Goal: Information Seeking & Learning: Learn about a topic

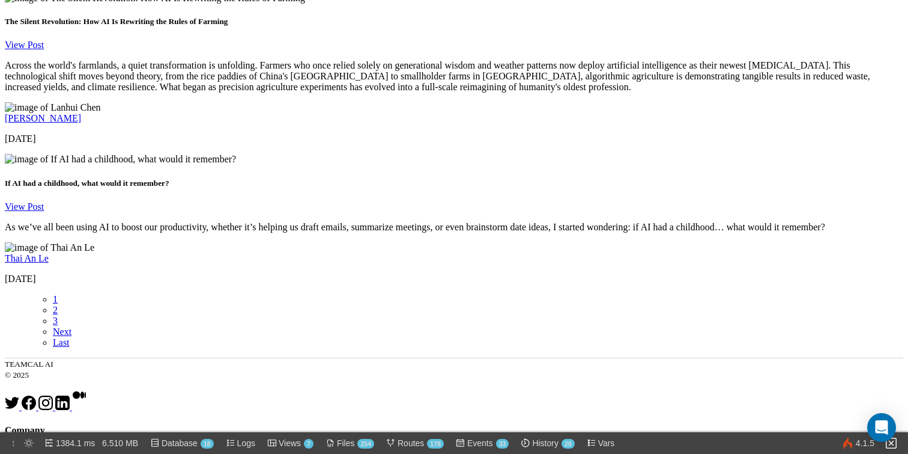
scroll to position [2127, 0]
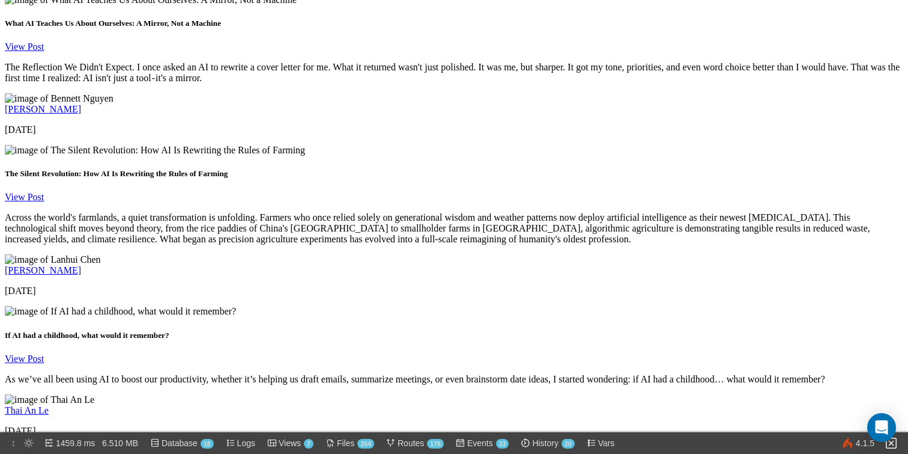
scroll to position [1926, 0]
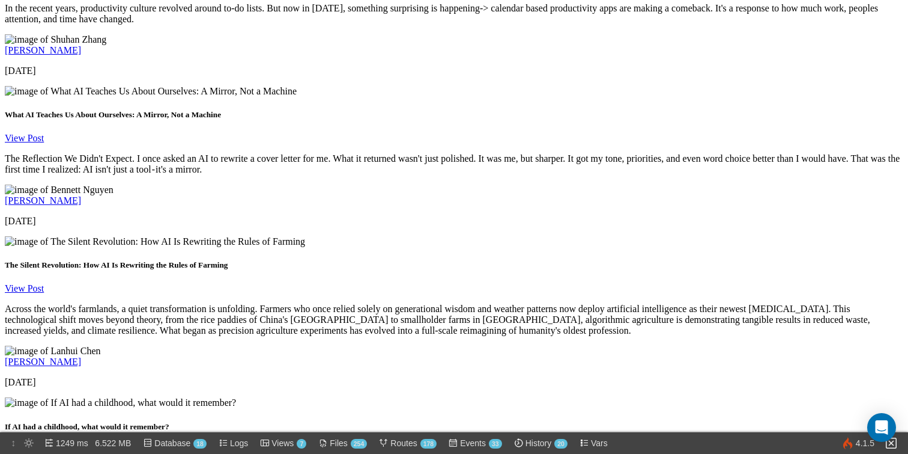
scroll to position [1861, 0]
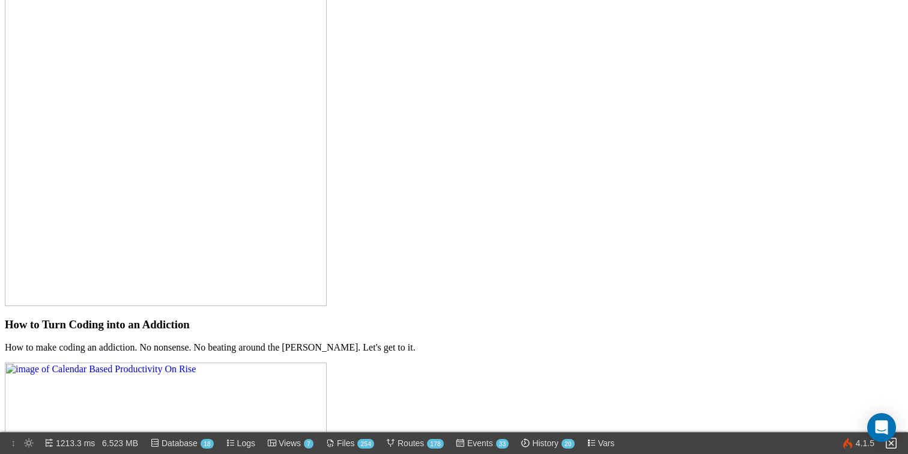
scroll to position [1953, 0]
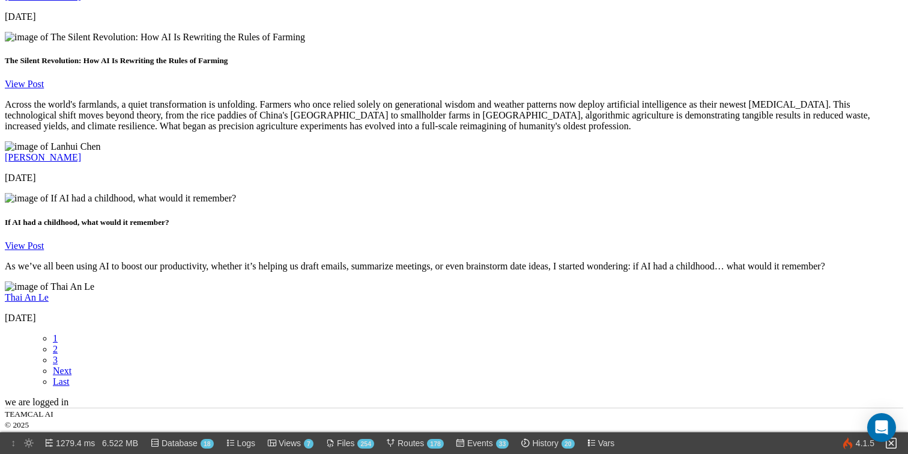
scroll to position [2050, 0]
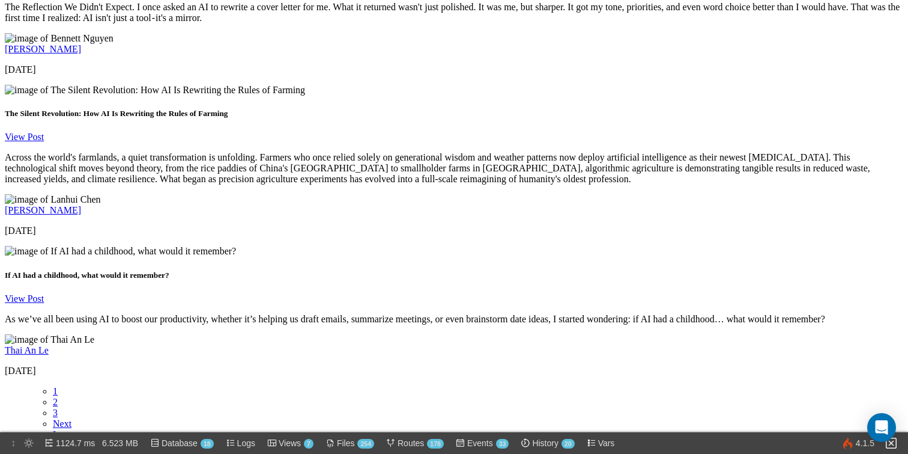
scroll to position [1990, 0]
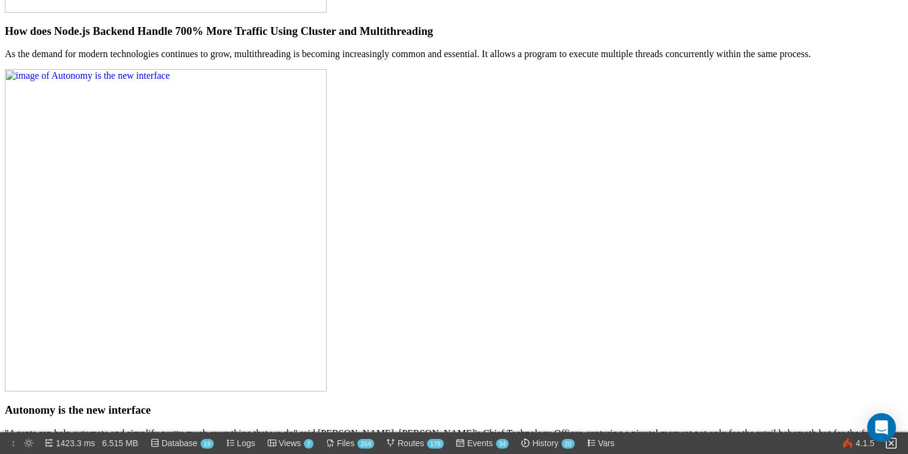
scroll to position [1175, 0]
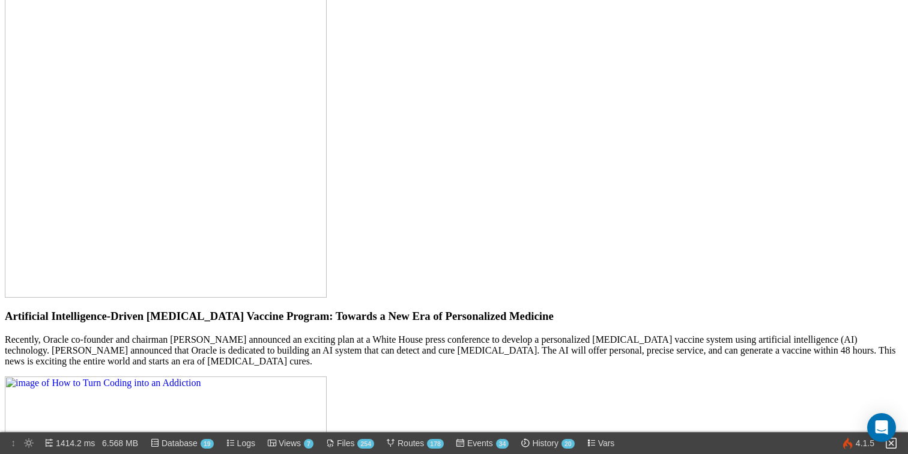
scroll to position [1577, 0]
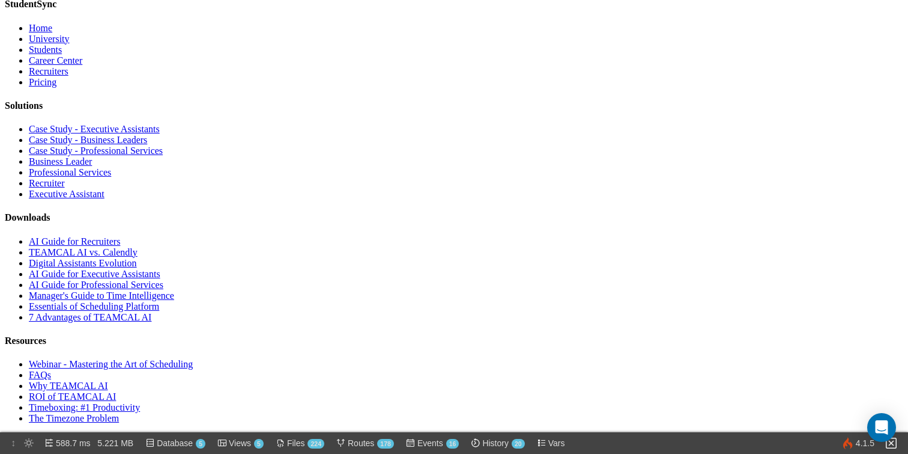
scroll to position [1783, 0]
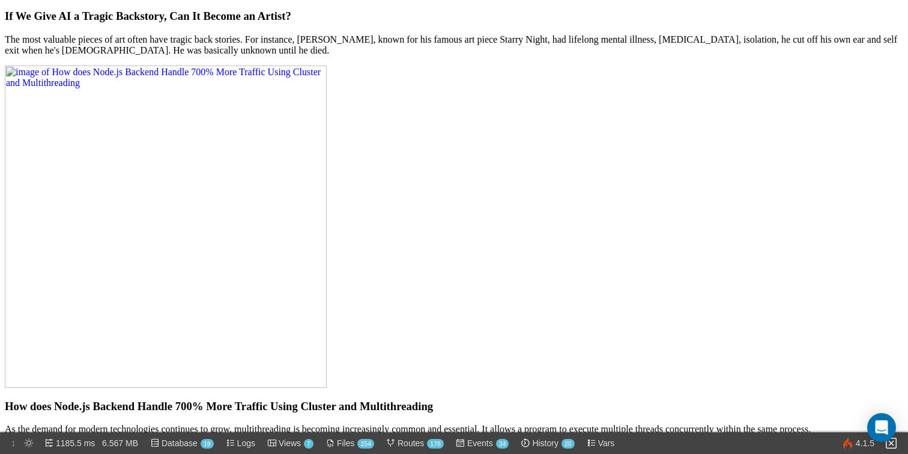
scroll to position [785, 0]
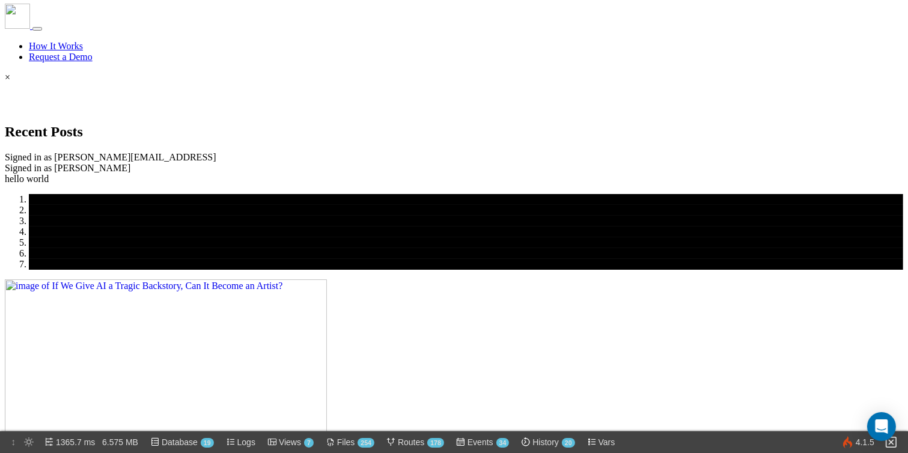
scroll to position [136, 0]
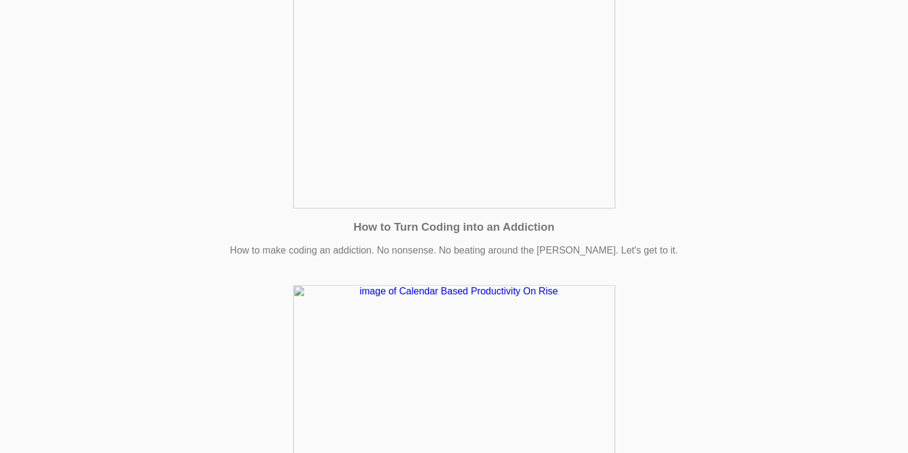
scroll to position [2254, 0]
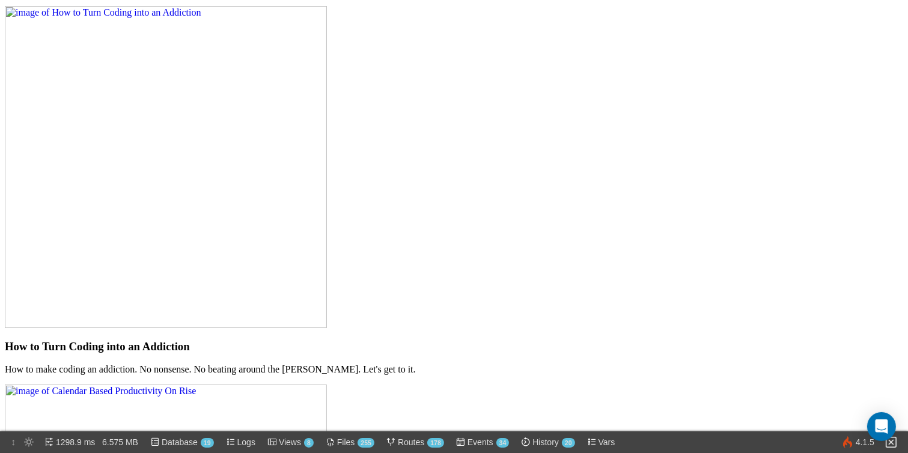
scroll to position [1947, 0]
